Goal: Task Accomplishment & Management: Use online tool/utility

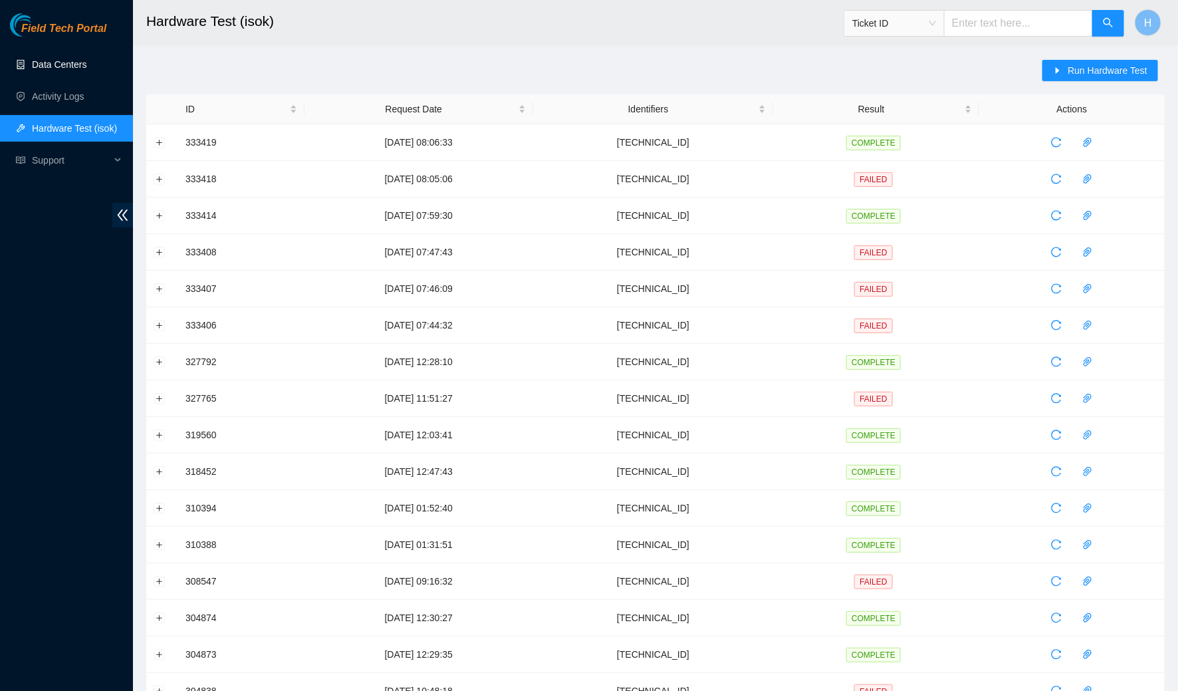
click at [86, 59] on link "Data Centers" at bounding box center [59, 64] width 55 height 11
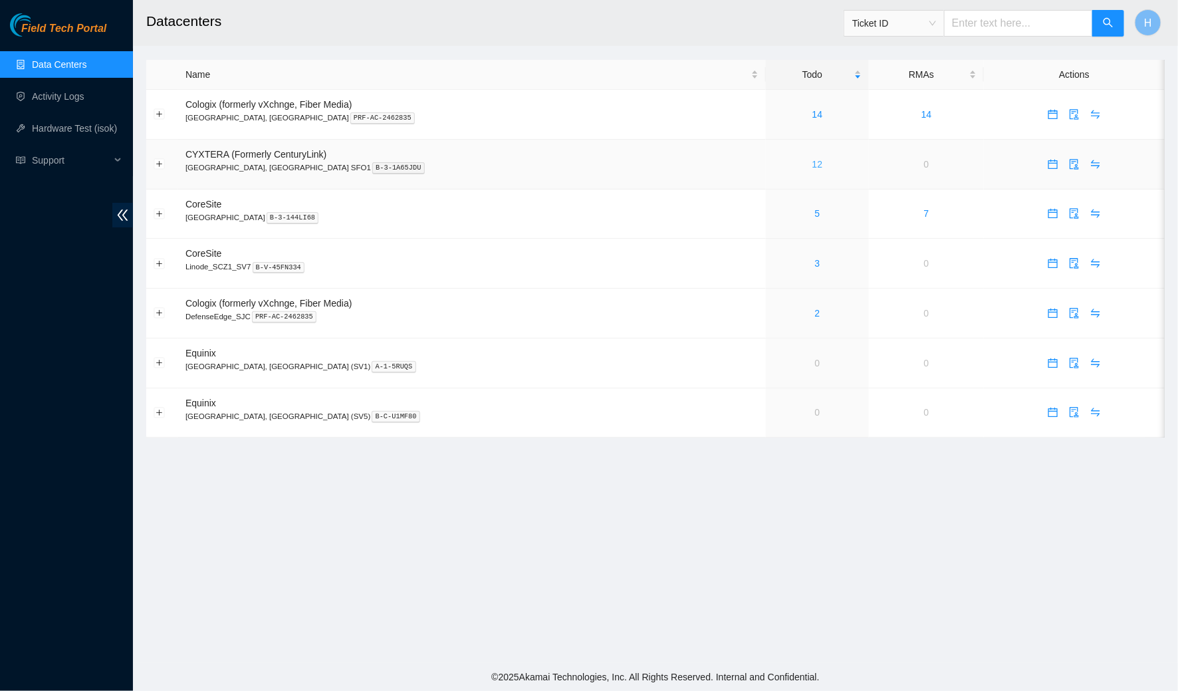
click at [813, 164] on link "12" at bounding box center [818, 164] width 11 height 11
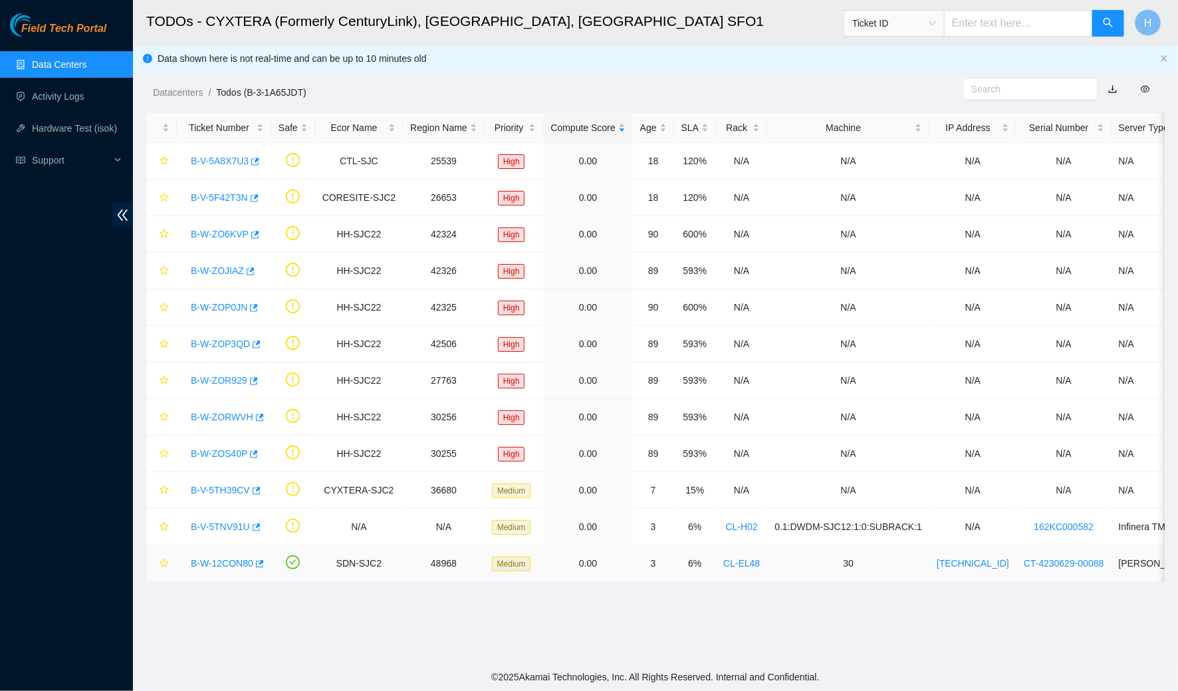
click at [215, 558] on link "B-W-12CON80" at bounding box center [222, 563] width 63 height 11
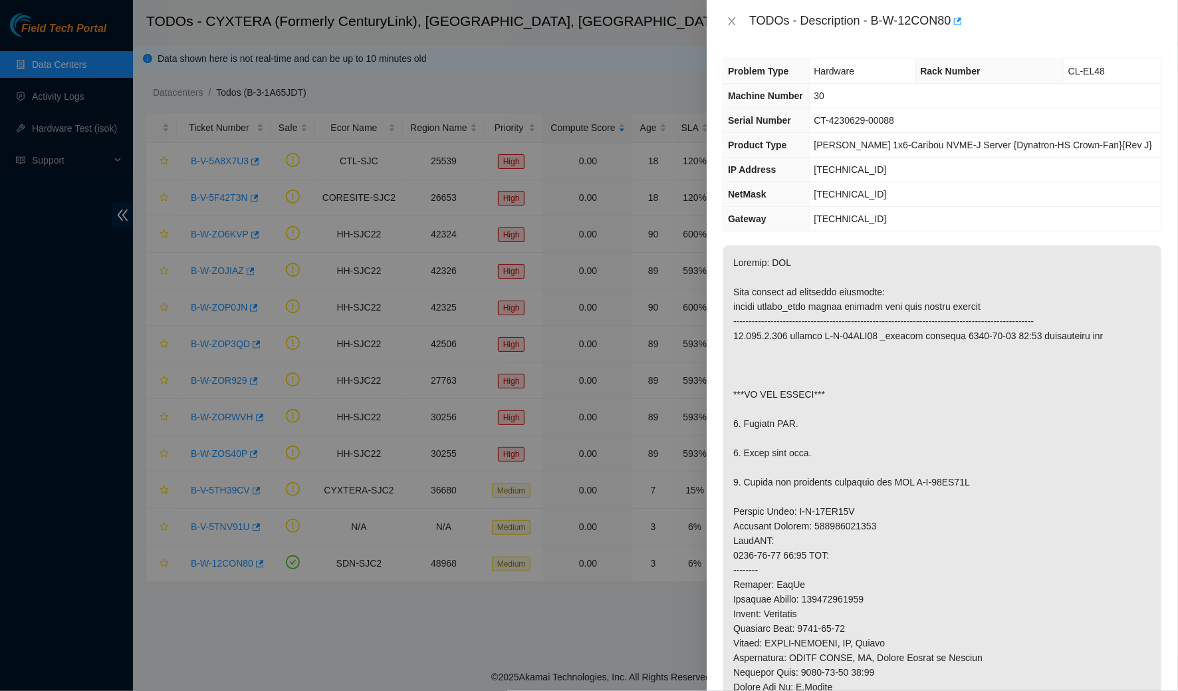
click at [8, 315] on div at bounding box center [589, 345] width 1178 height 691
click at [733, 25] on icon "close" at bounding box center [732, 21] width 11 height 11
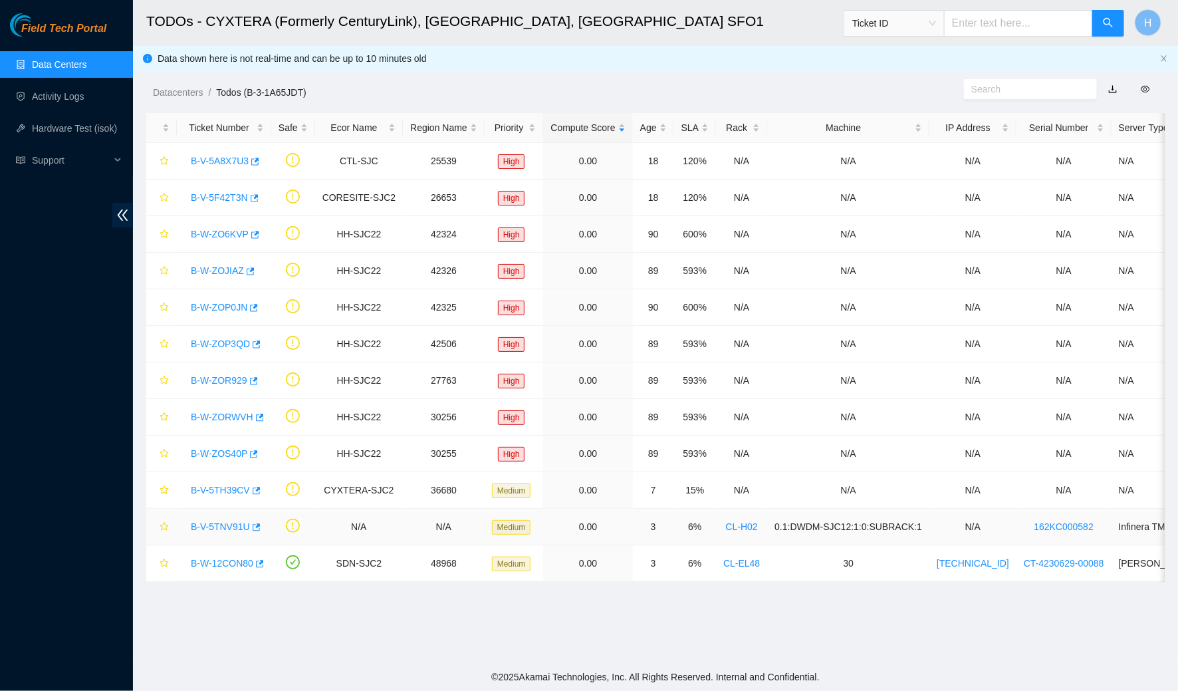
click at [217, 522] on link "B-V-5TNV91U" at bounding box center [220, 526] width 59 height 11
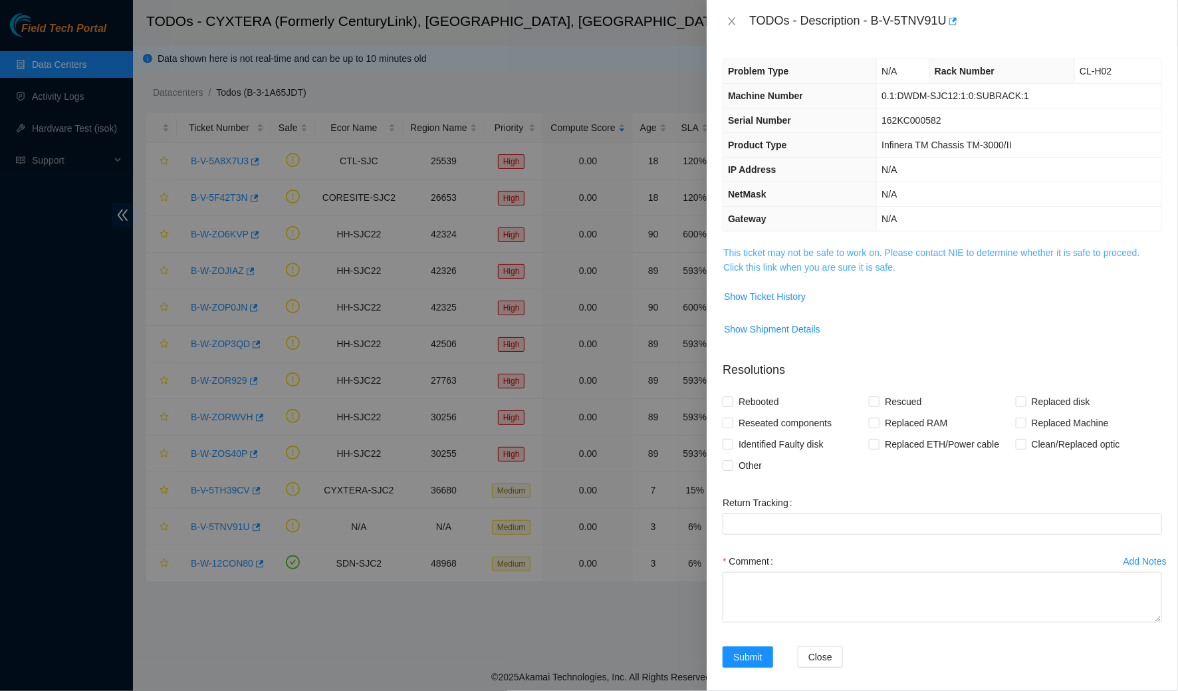
click at [777, 267] on link "This ticket may not be safe to work on. Please contact NIE to determine whether…" at bounding box center [932, 259] width 416 height 25
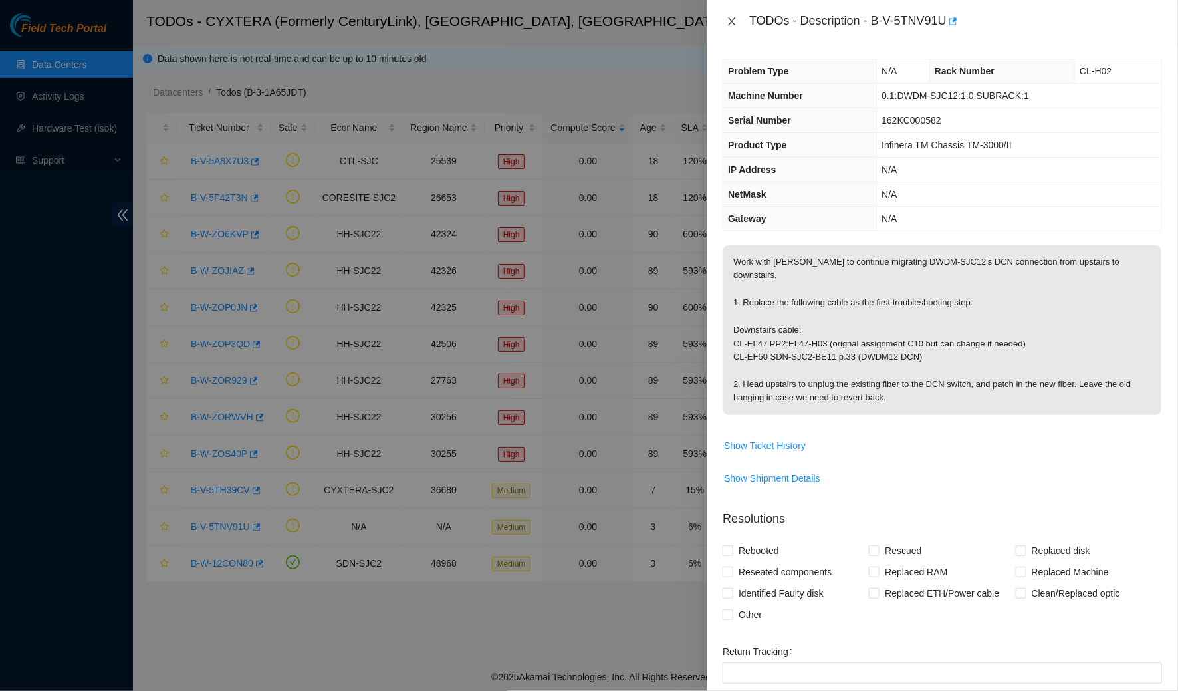
click at [736, 21] on icon "close" at bounding box center [732, 21] width 11 height 11
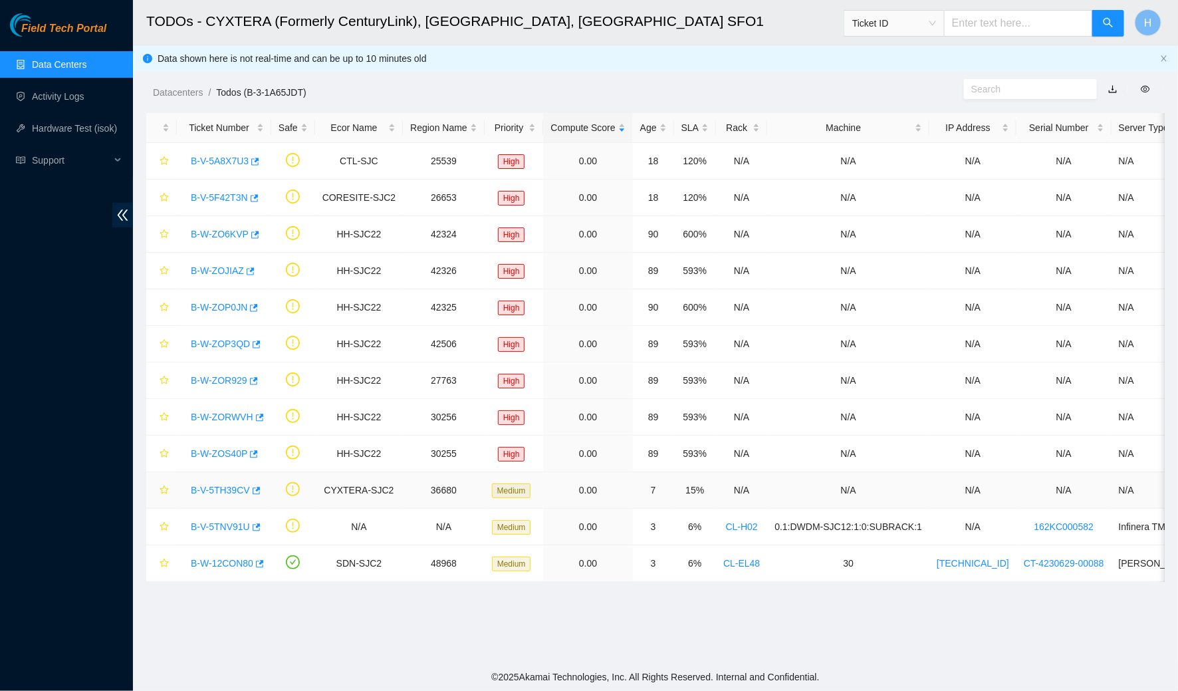
click at [235, 487] on link "B-V-5TH39CV" at bounding box center [220, 490] width 59 height 11
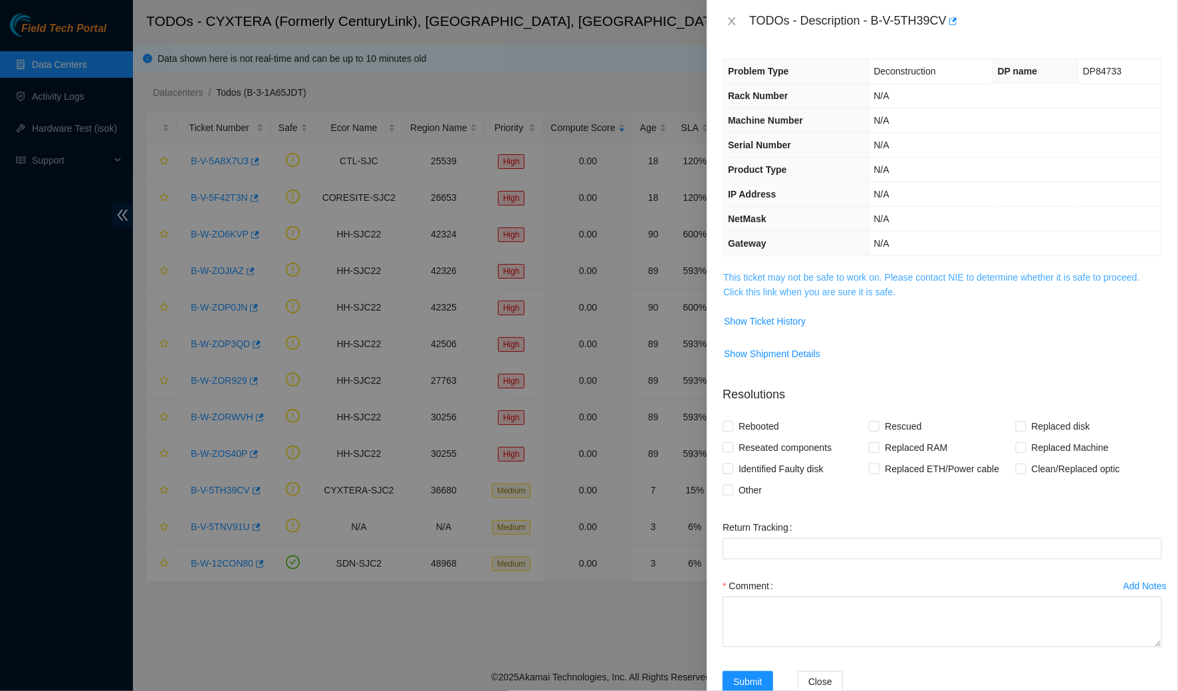
click at [825, 276] on link "This ticket may not be safe to work on. Please contact NIE to determine whether…" at bounding box center [932, 284] width 416 height 25
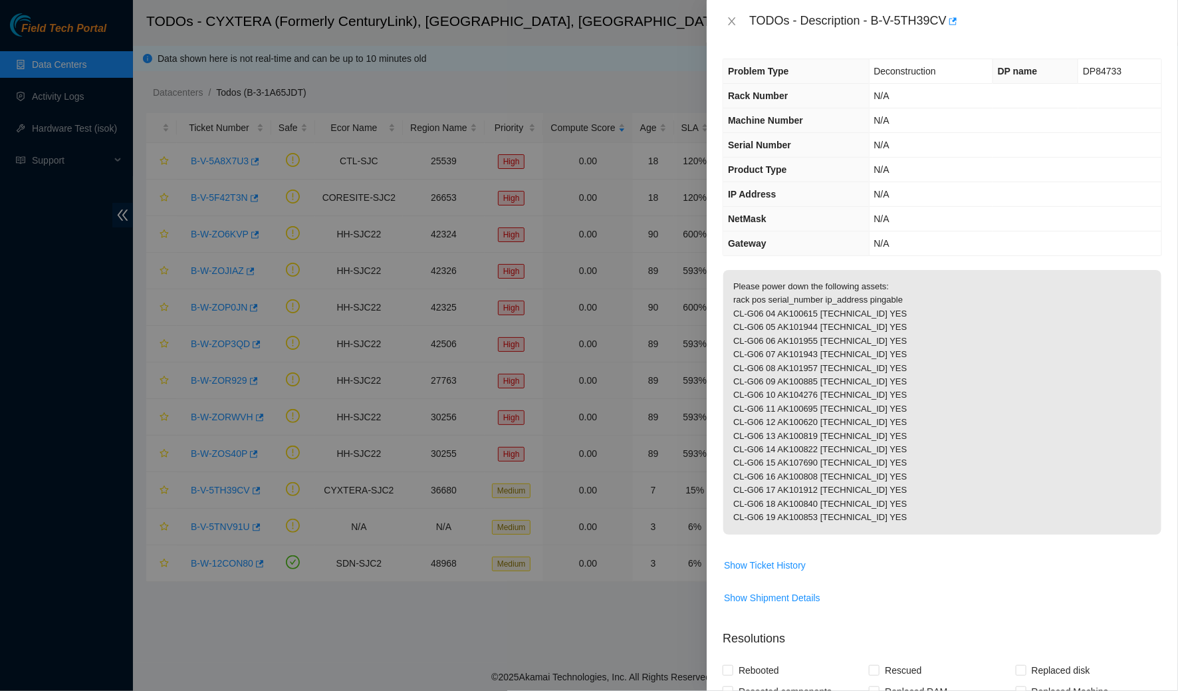
click at [730, 13] on div "TODOs - Description - B-V-5TH39CV" at bounding box center [943, 21] width 440 height 21
click at [728, 23] on icon "close" at bounding box center [732, 21] width 11 height 11
